Goal: Task Accomplishment & Management: Complete application form

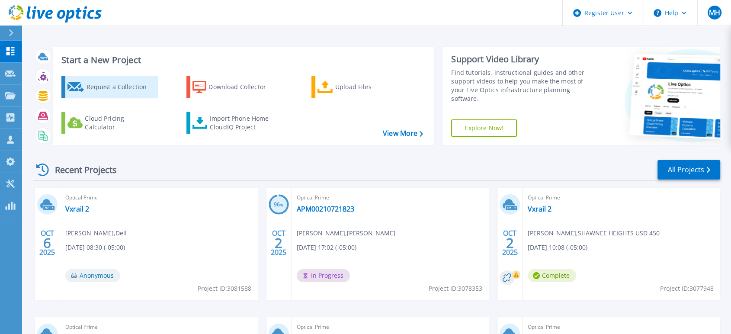
click at [110, 93] on div "Request a Collection" at bounding box center [120, 86] width 69 height 17
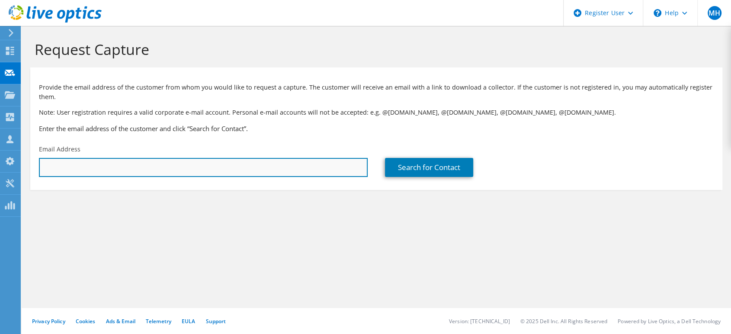
click at [248, 171] on input "text" at bounding box center [203, 167] width 329 height 19
paste input "bryan.victoria@hickmanmills.org"
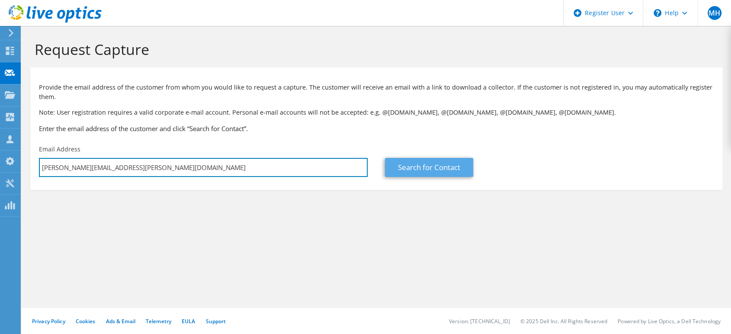
type input "bryan.victoria@hickmanmills.org"
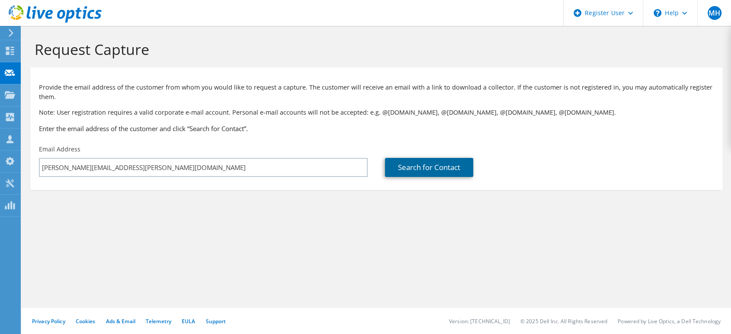
click at [422, 169] on link "Search for Contact" at bounding box center [429, 167] width 88 height 19
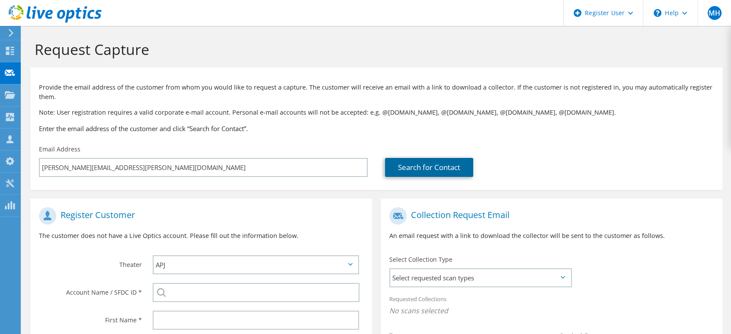
scroll to position [144, 0]
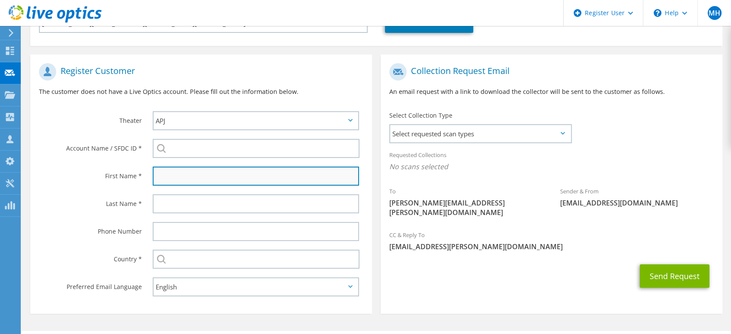
click at [211, 180] on input "text" at bounding box center [256, 176] width 206 height 19
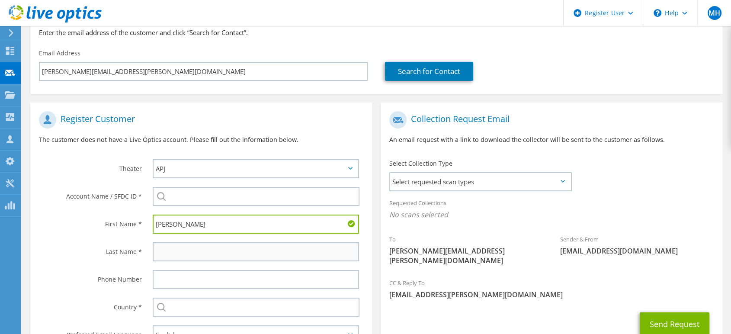
type input "Bryan"
click at [191, 256] on input "text" at bounding box center [256, 251] width 206 height 19
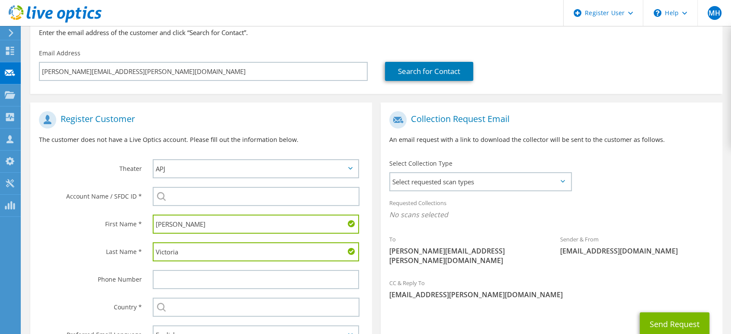
scroll to position [167, 0]
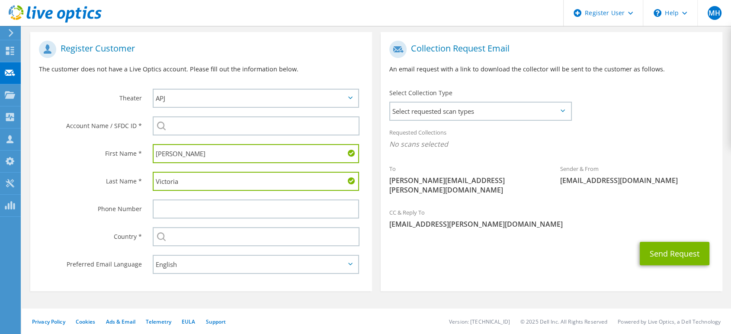
type input "Victoria"
click at [190, 248] on div "Select Andorra United Arab Emirates Afghanistan Antigua and Barbuda Anguilla Al…" at bounding box center [258, 237] width 228 height 28
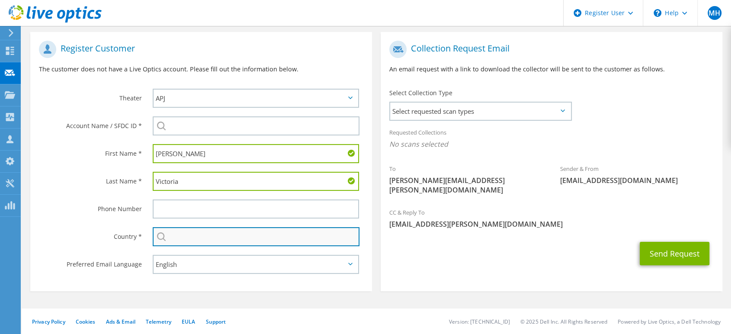
click at [180, 238] on input "text" at bounding box center [256, 236] width 207 height 19
type input "United States"
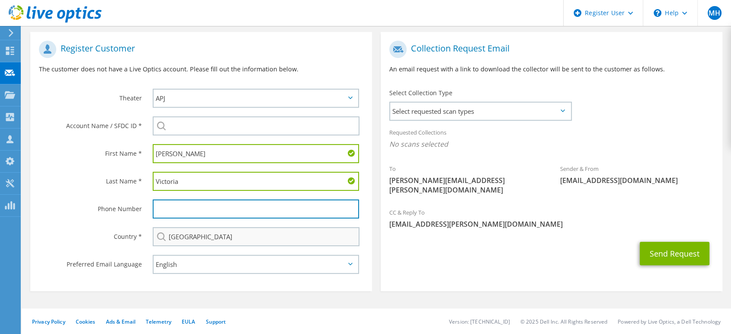
type input "2158582237"
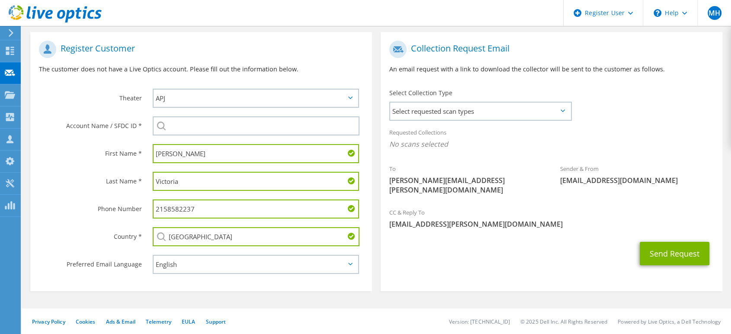
click at [197, 203] on input "2158582237" at bounding box center [256, 208] width 206 height 19
click at [489, 263] on section "Collection Request Email An email request with a link to download the collector…" at bounding box center [552, 161] width 342 height 259
click at [498, 104] on span "Select requested scan types" at bounding box center [480, 111] width 180 height 17
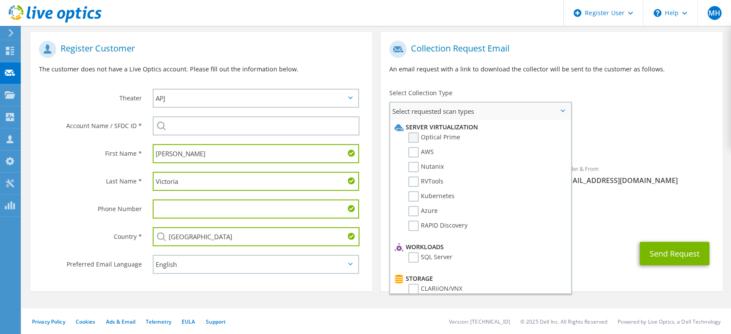
click at [441, 139] on label "Optical Prime" at bounding box center [434, 137] width 52 height 10
click at [0, 0] on input "Optical Prime" at bounding box center [0, 0] width 0 height 0
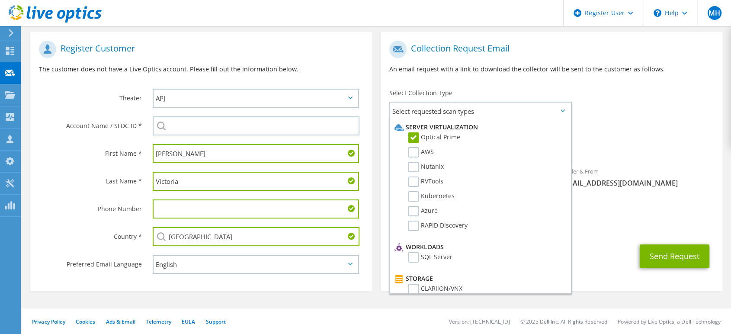
click at [626, 100] on div "To bryan.victoria@hickmanmills.org Sender & From liveoptics@liveoptics.com" at bounding box center [552, 121] width 342 height 170
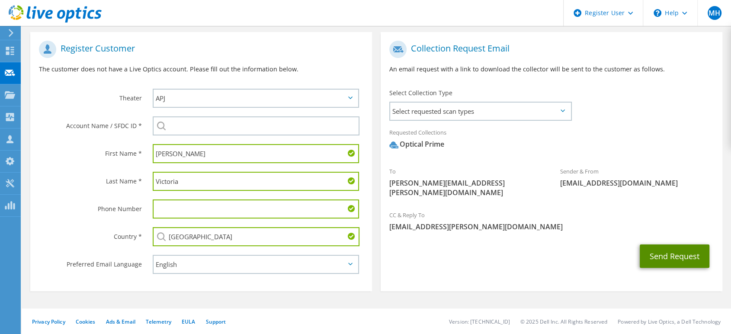
click at [695, 245] on button "Send Request" at bounding box center [675, 255] width 70 height 23
click at [694, 245] on button "Send Request" at bounding box center [675, 255] width 70 height 23
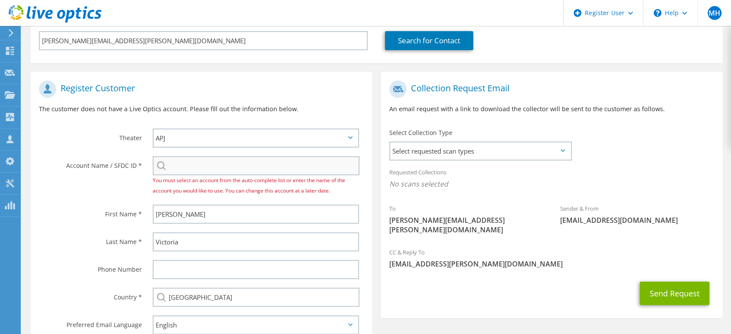
scroll to position [144, 0]
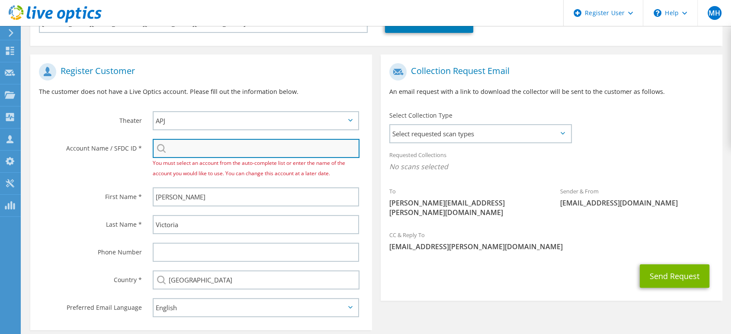
click at [244, 141] on input "search" at bounding box center [256, 148] width 207 height 19
click at [245, 148] on input "search" at bounding box center [256, 148] width 207 height 19
paste input "HICKMAN MILLS SCHOOL DIST C1"
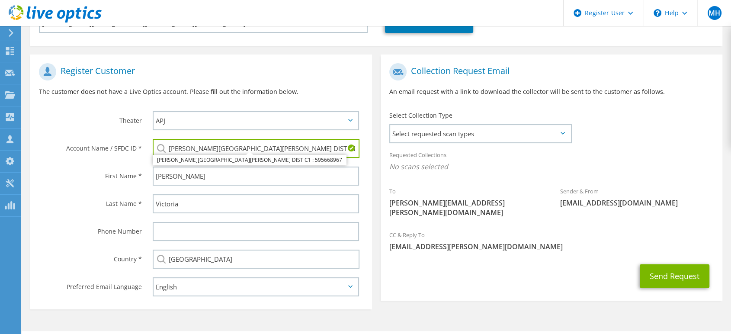
click at [662, 137] on div "To bryan.victoria@hickmanmills.org Sender & From liveoptics@liveoptics.com" at bounding box center [552, 142] width 342 height 167
click at [254, 159] on li "HICKMAN MILLS SCHOOL DIST C1 : 595668967" at bounding box center [250, 160] width 194 height 10
type input "HICKMAN MILLS SCHOOL DIST C1 : 595668967"
click at [617, 125] on div "To bryan.victoria@hickmanmills.org Sender & From liveoptics@liveoptics.com" at bounding box center [552, 142] width 342 height 167
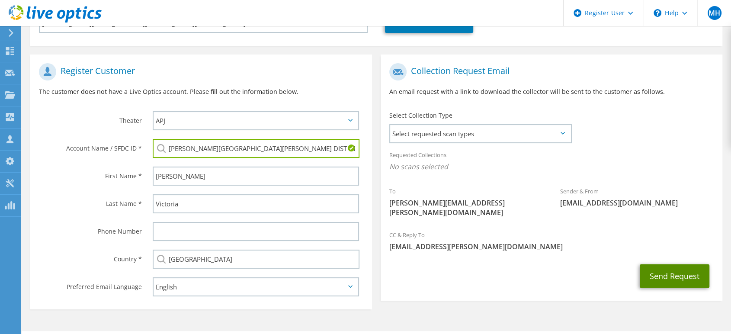
click at [672, 269] on button "Send Request" at bounding box center [675, 275] width 70 height 23
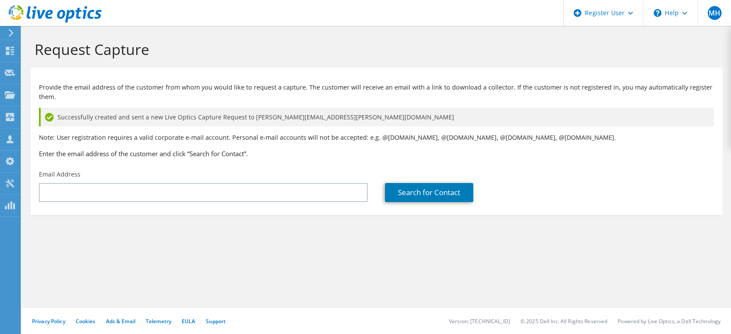
click at [21, 11] on use at bounding box center [55, 13] width 93 height 17
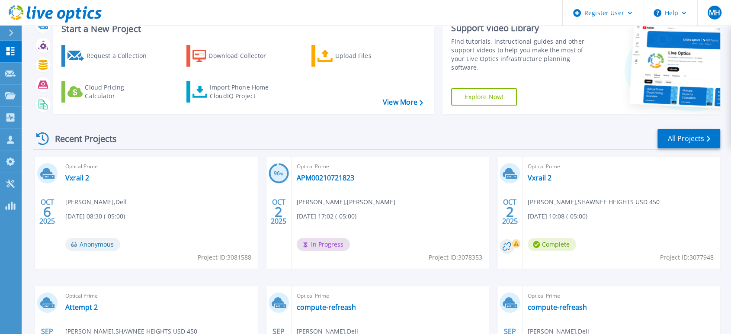
scroll to position [48, 0]
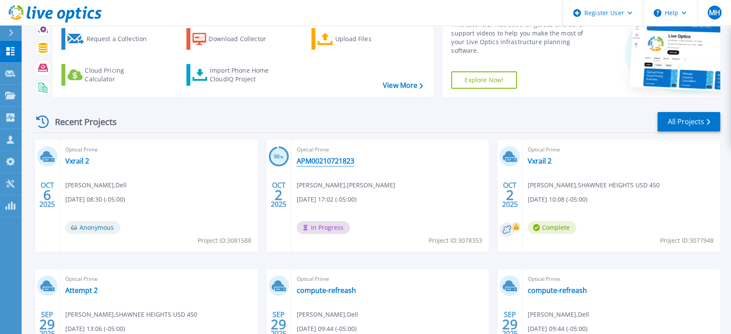
click at [331, 159] on link "APM00210721823" at bounding box center [326, 161] width 58 height 9
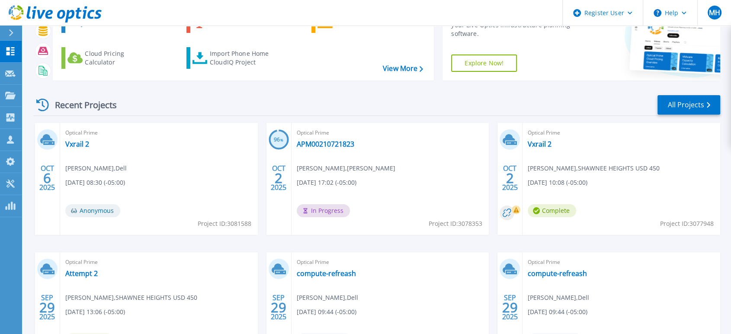
scroll to position [145, 0]
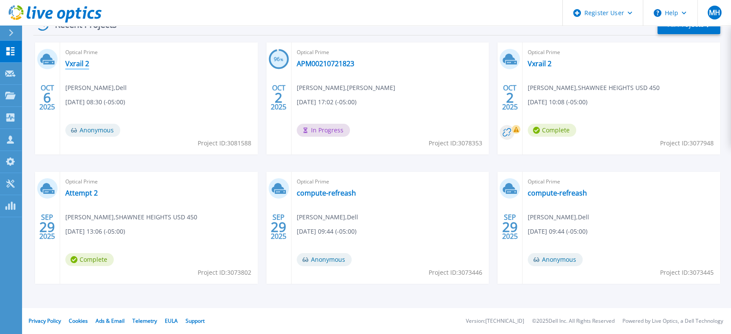
click at [80, 65] on link "Vxrail 2" at bounding box center [77, 63] width 24 height 9
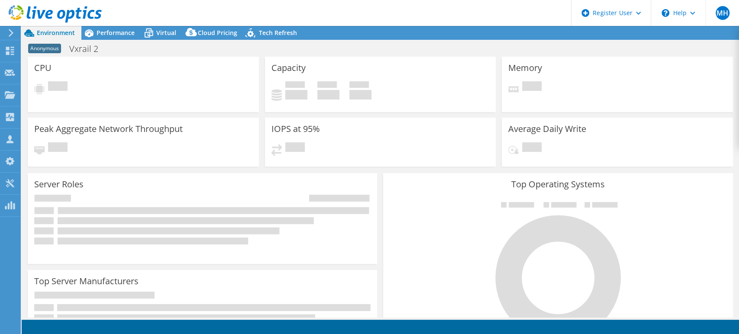
select select "USD"
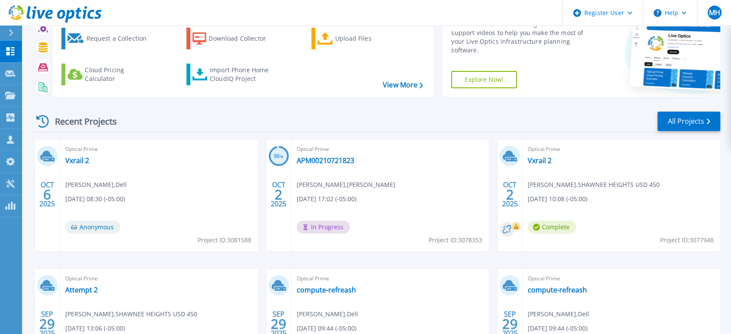
scroll to position [96, 0]
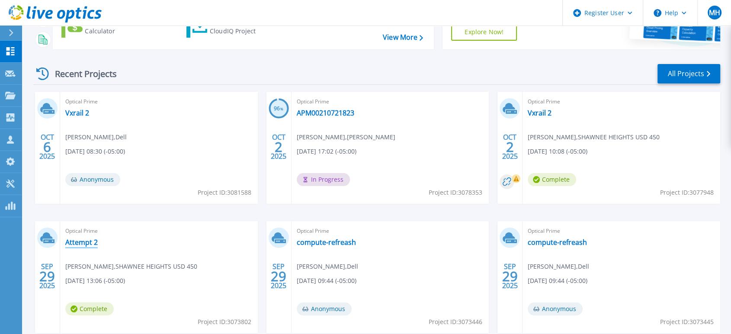
click at [79, 241] on link "Attempt 2" at bounding box center [81, 242] width 32 height 9
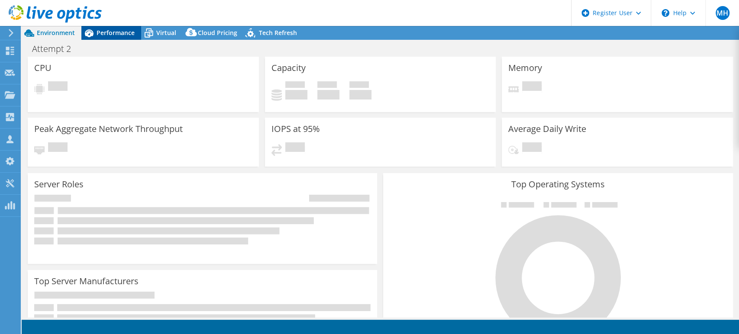
select select "USD"
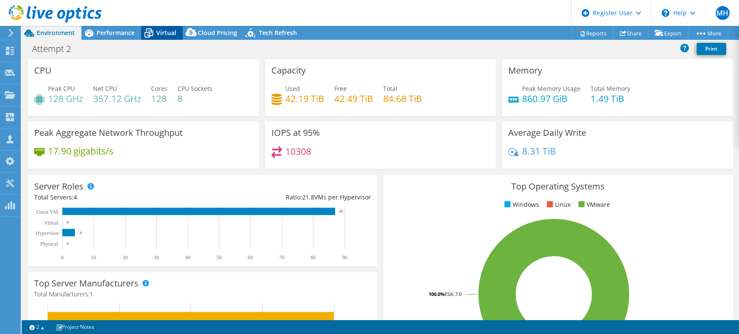
click at [162, 34] on span "Virtual" at bounding box center [166, 33] width 20 height 8
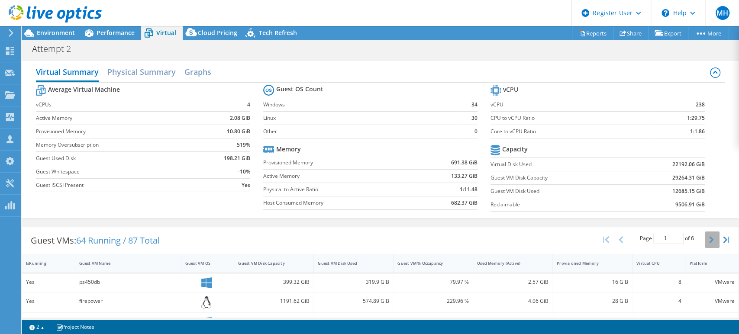
click at [709, 237] on icon "button" at bounding box center [711, 239] width 4 height 7
click at [704, 238] on button "button" at bounding box center [711, 239] width 15 height 16
type input "3"
